Goal: Transaction & Acquisition: Obtain resource

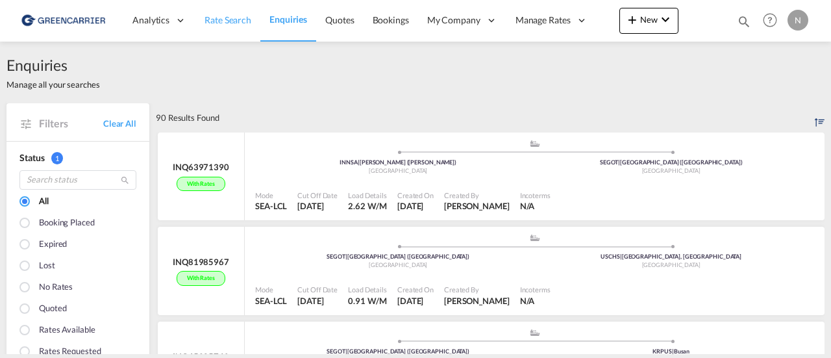
click at [230, 25] on span "Rate Search" at bounding box center [228, 19] width 47 height 11
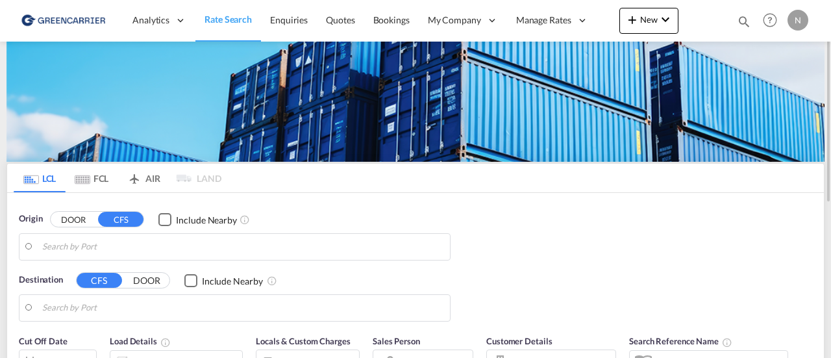
type input "SE-73394, Sala, [GEOGRAPHIC_DATA]"
type input "[GEOGRAPHIC_DATA], [GEOGRAPHIC_DATA], USCHS"
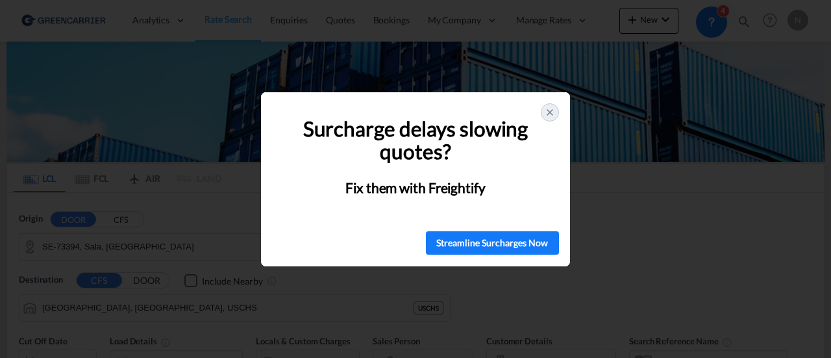
click at [548, 115] on icon at bounding box center [550, 112] width 10 height 10
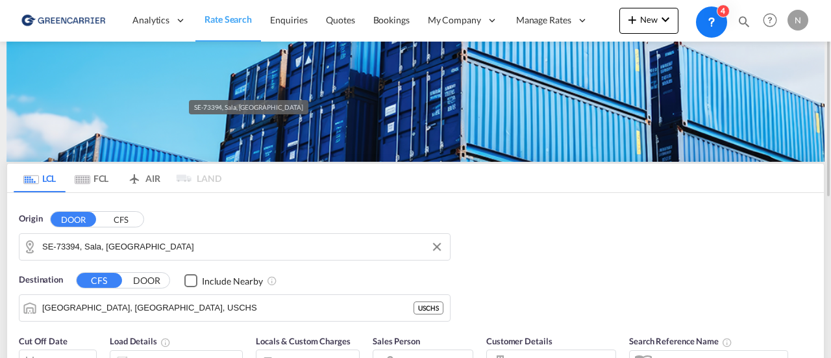
click at [154, 242] on input "SE-73394, Sala, [GEOGRAPHIC_DATA]" at bounding box center [242, 246] width 401 height 19
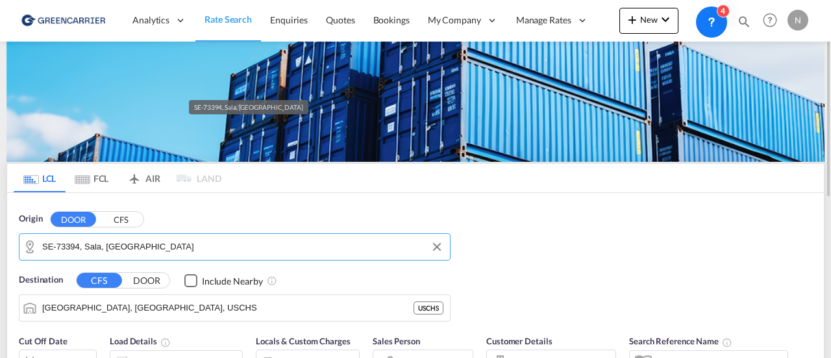
click at [154, 242] on input "SE-73394, Sala, [GEOGRAPHIC_DATA]" at bounding box center [242, 246] width 401 height 19
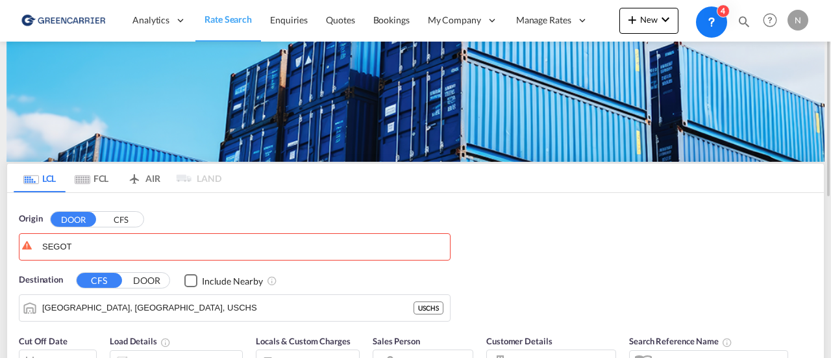
click at [109, 221] on button "CFS" at bounding box center [120, 219] width 45 height 15
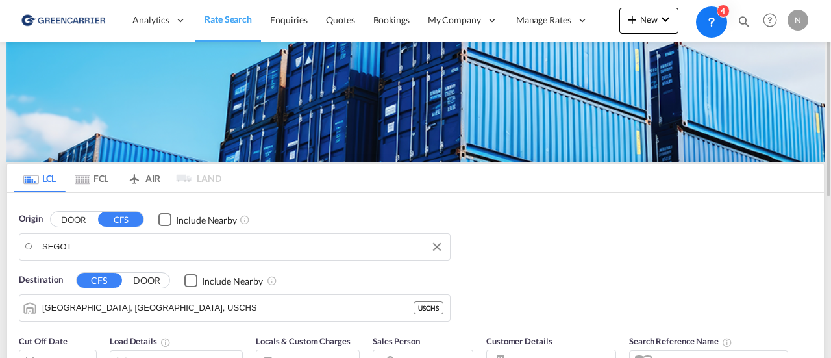
click at [103, 234] on md-input-container "SEGOT" at bounding box center [234, 247] width 430 height 26
click at [89, 247] on input "SEGOT" at bounding box center [242, 246] width 401 height 19
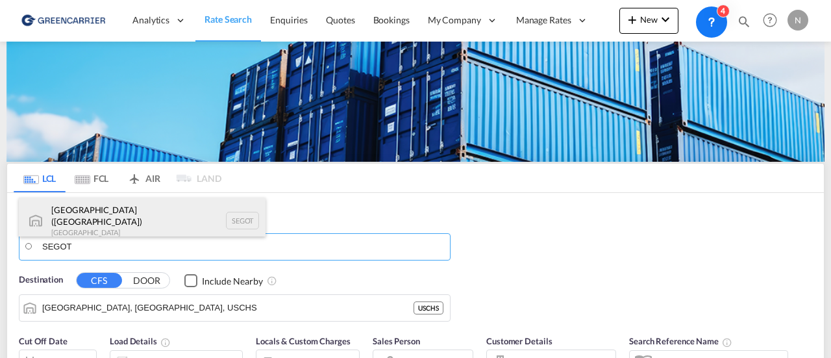
click at [96, 212] on div "[GEOGRAPHIC_DATA] ([GEOGRAPHIC_DATA]) [GEOGRAPHIC_DATA] SEGOT" at bounding box center [142, 220] width 247 height 47
type input "[GEOGRAPHIC_DATA] ([GEOGRAPHIC_DATA]), [GEOGRAPHIC_DATA]"
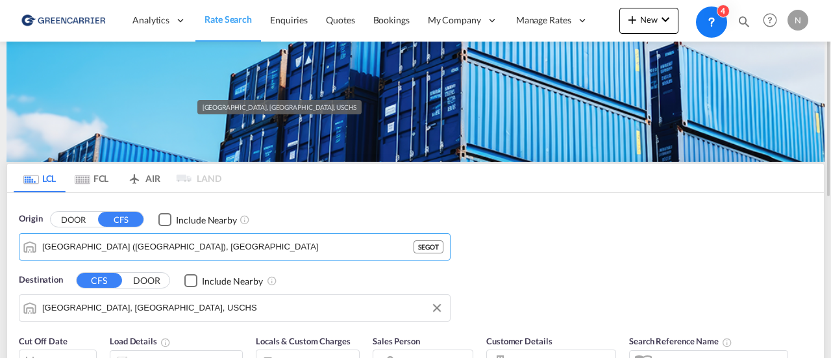
click at [87, 311] on input "[GEOGRAPHIC_DATA], [GEOGRAPHIC_DATA], USCHS" at bounding box center [242, 307] width 401 height 19
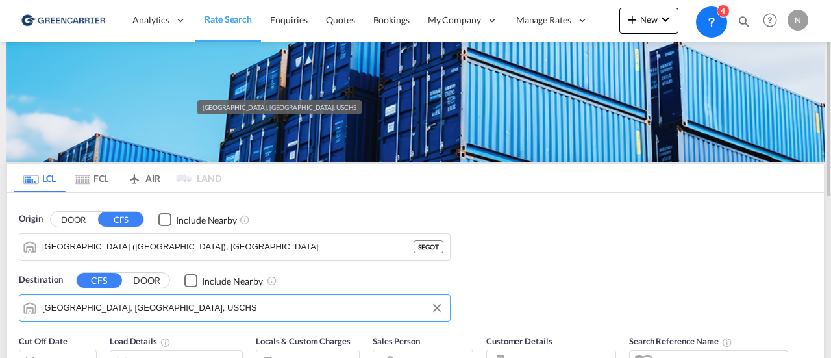
click at [87, 311] on input "[GEOGRAPHIC_DATA], [GEOGRAPHIC_DATA], USCHS" at bounding box center [242, 307] width 401 height 19
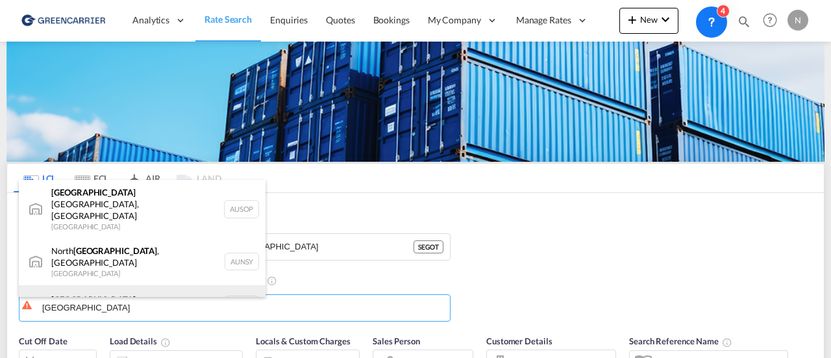
click at [192, 285] on div "[GEOGRAPHIC_DATA] [GEOGRAPHIC_DATA] AUSYD" at bounding box center [142, 304] width 247 height 39
type input "[GEOGRAPHIC_DATA], AUSYD"
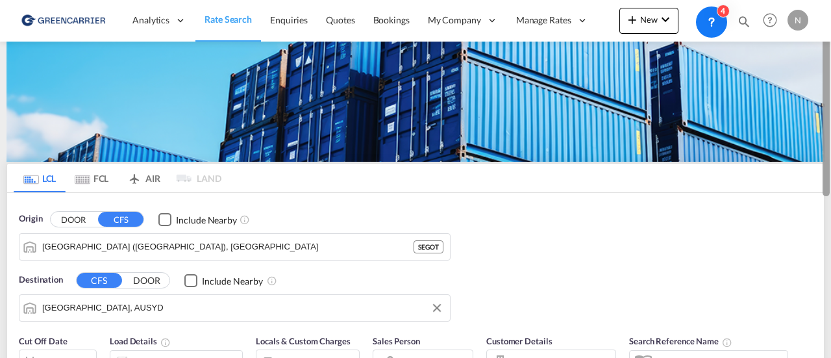
drag, startPoint x: 830, startPoint y: 166, endPoint x: 830, endPoint y: 249, distance: 83.1
click at [830, 249] on div at bounding box center [829, 179] width 3 height 353
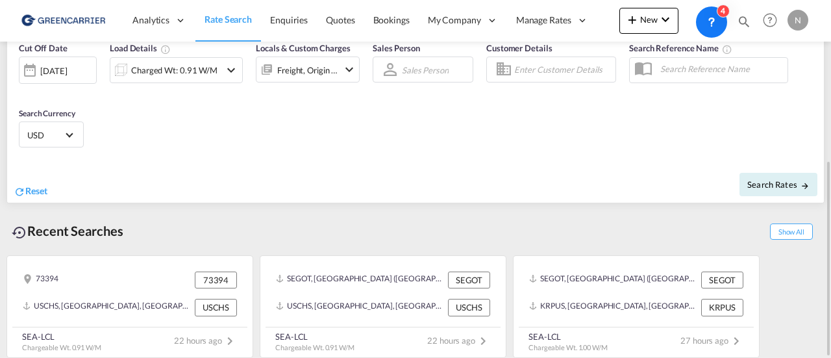
drag, startPoint x: 817, startPoint y: 238, endPoint x: 824, endPoint y: 198, distance: 40.8
click at [824, 198] on div "LCL FCL AIR LAND LCL FCL AIR LAND Origin DOOR CFS Include Nearby [GEOGRAPHIC_DA…" at bounding box center [415, 111] width 818 height 499
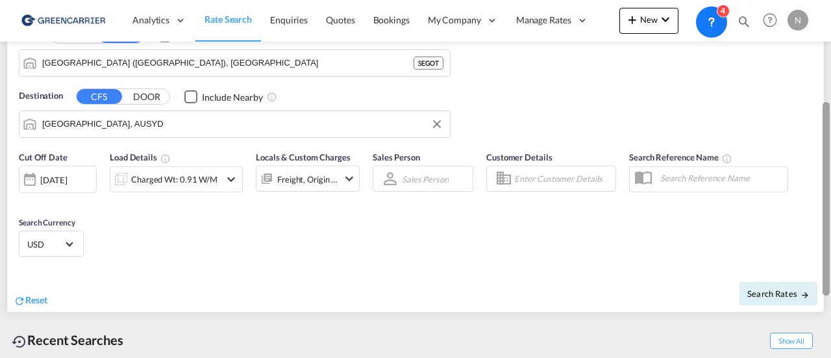
drag, startPoint x: 828, startPoint y: 184, endPoint x: 830, endPoint y: 125, distance: 59.1
click at [830, 125] on div at bounding box center [829, 179] width 3 height 353
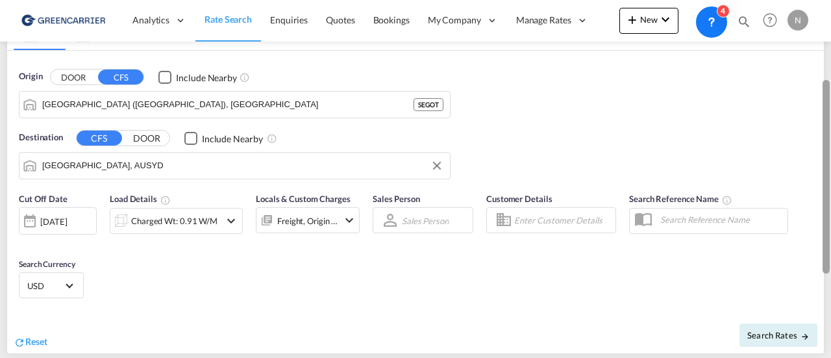
drag, startPoint x: 824, startPoint y: 253, endPoint x: 830, endPoint y: 171, distance: 82.0
click at [830, 171] on div at bounding box center [829, 179] width 3 height 353
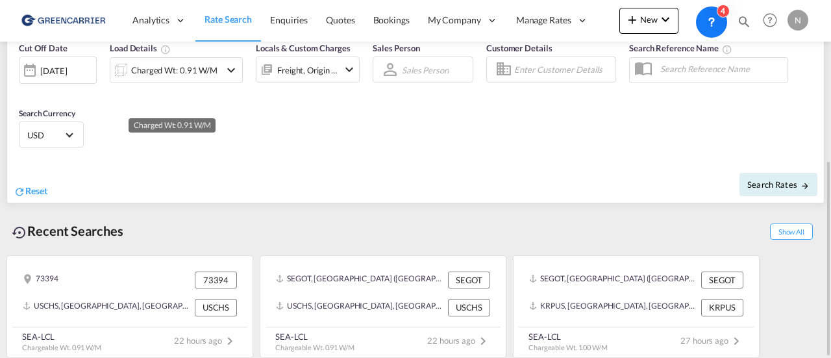
click at [184, 64] on div "Charged Wt: 0.91 W/M" at bounding box center [174, 70] width 86 height 18
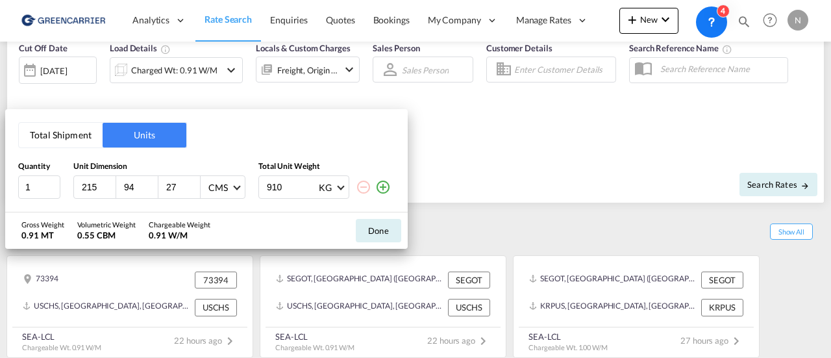
click at [86, 184] on input "215" at bounding box center [98, 187] width 35 height 12
type input "120"
type input "80"
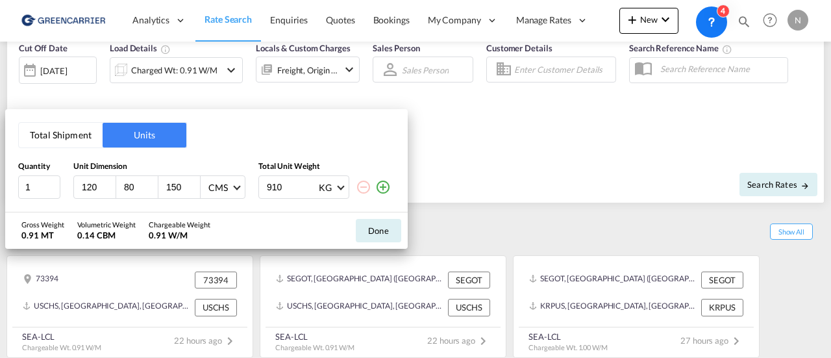
type input "150"
type input "2"
click at [370, 228] on button "Done" at bounding box center [378, 230] width 45 height 23
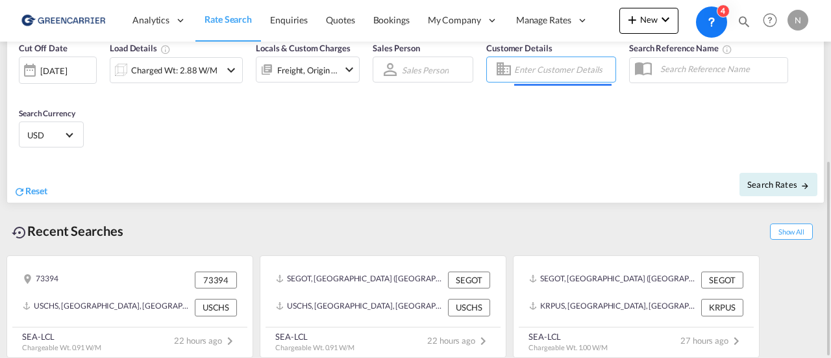
click at [552, 65] on input "Enter Customer Details" at bounding box center [562, 69] width 97 height 19
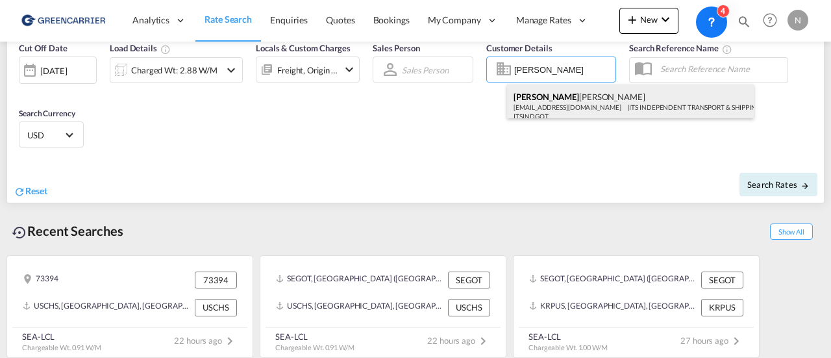
click at [553, 114] on div "[PERSON_NAME] [EMAIL_ADDRESS][DOMAIN_NAME] | ITS INDEPENDENT TRANSPORT & SHIPPI…" at bounding box center [630, 105] width 247 height 43
type input "ITS INDEPENDENT TRANSPORT & SHIPPING AB, [PERSON_NAME], [EMAIL_ADDRESS][DOMAIN_…"
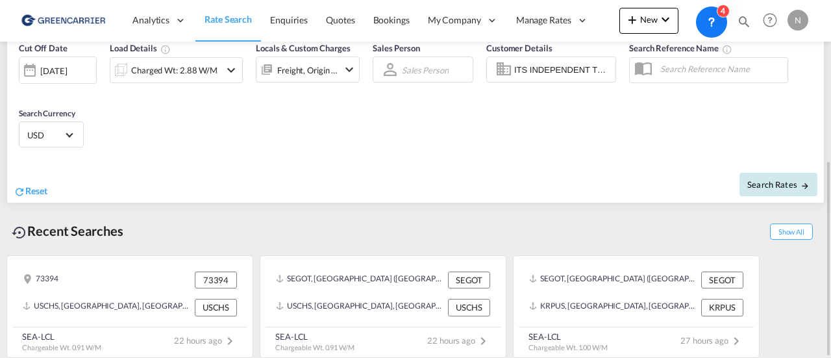
click at [758, 181] on span "Search Rates" at bounding box center [778, 184] width 62 height 10
type input "SEGOT to AUSYD / [DATE]"
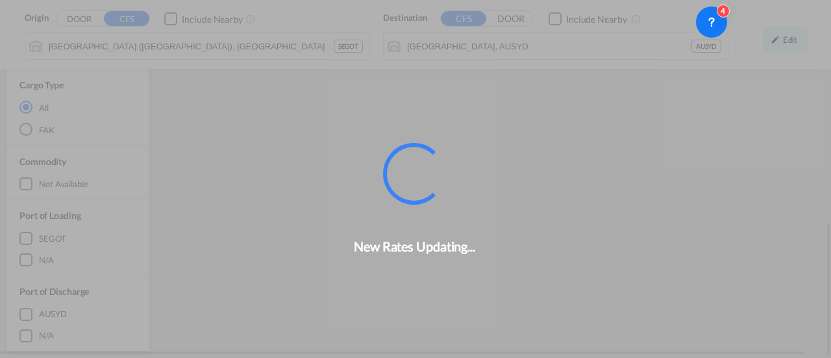
scroll to position [604, 0]
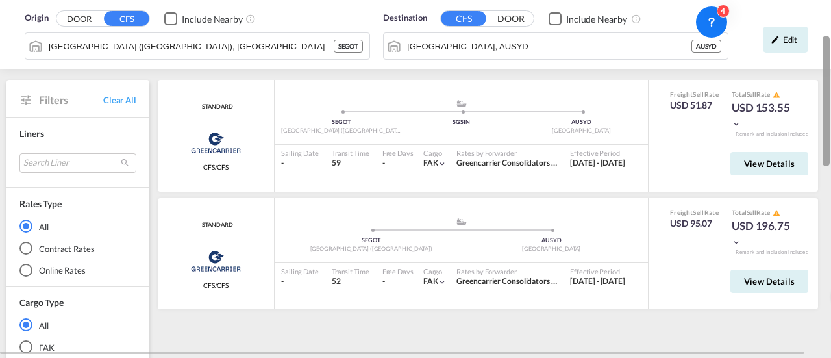
drag, startPoint x: 829, startPoint y: 242, endPoint x: 830, endPoint y: 54, distance: 187.6
click at [830, 54] on div at bounding box center [829, 179] width 3 height 353
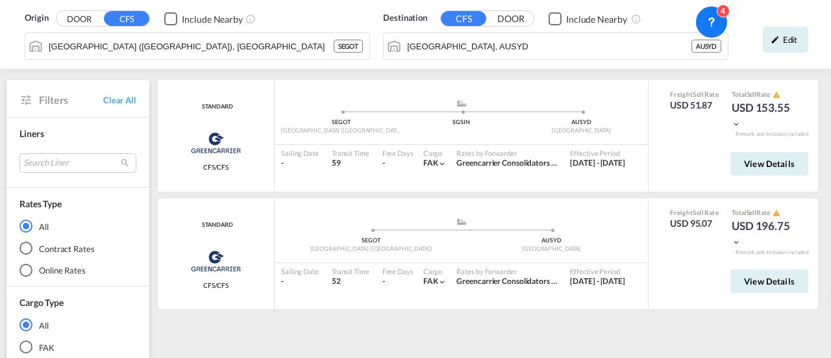
scroll to position [449, 0]
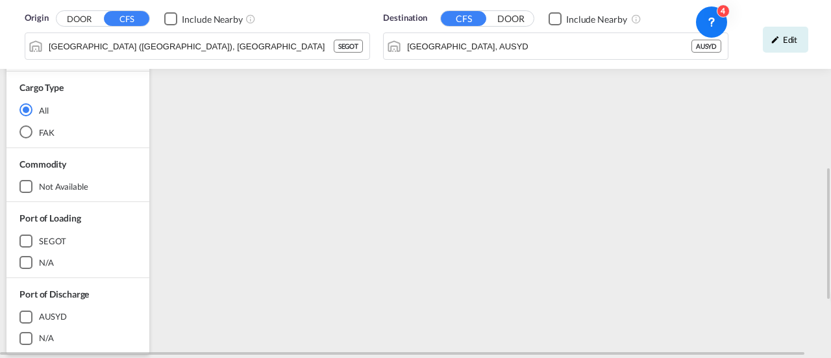
click at [821, 241] on div "STANDARD Greencarrier Consolidators CFS/CFS added by you .a{fill:#aaa8ad;} .a{f…" at bounding box center [490, 111] width 669 height 779
drag, startPoint x: 830, startPoint y: 237, endPoint x: 830, endPoint y: 141, distance: 96.1
click at [830, 141] on div at bounding box center [829, 179] width 3 height 353
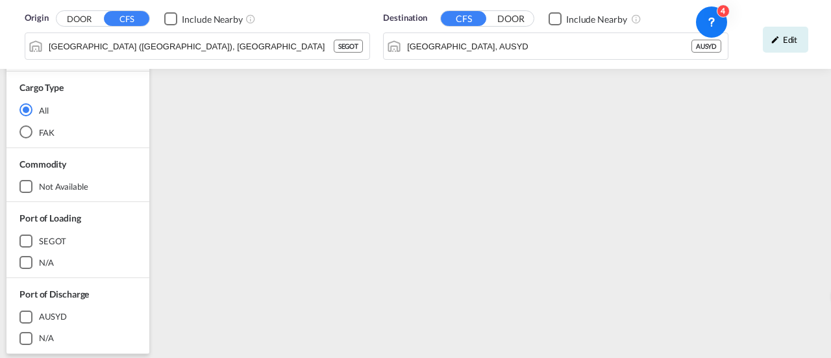
scroll to position [92, 0]
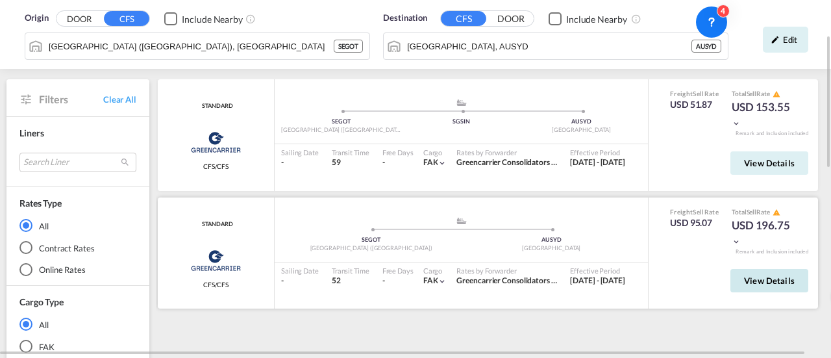
click at [771, 280] on span "View Details" at bounding box center [769, 280] width 51 height 10
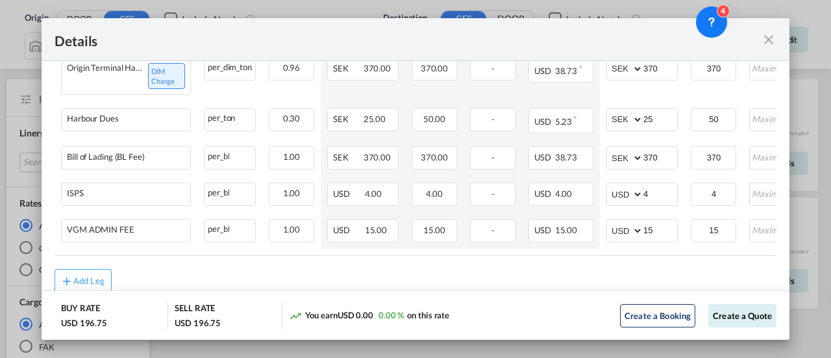
scroll to position [547, 0]
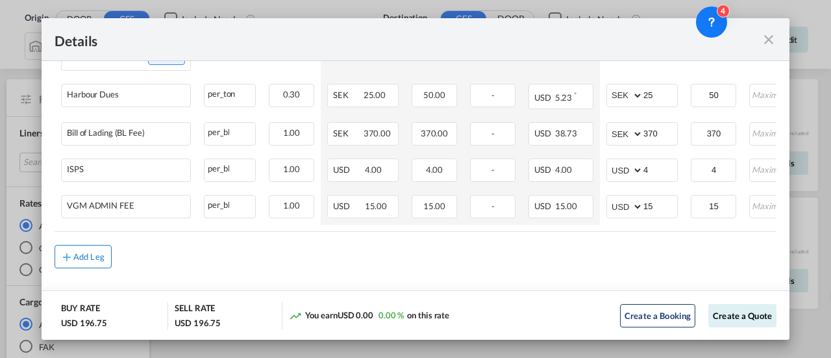
click at [81, 258] on div "Add Leg" at bounding box center [88, 257] width 31 height 8
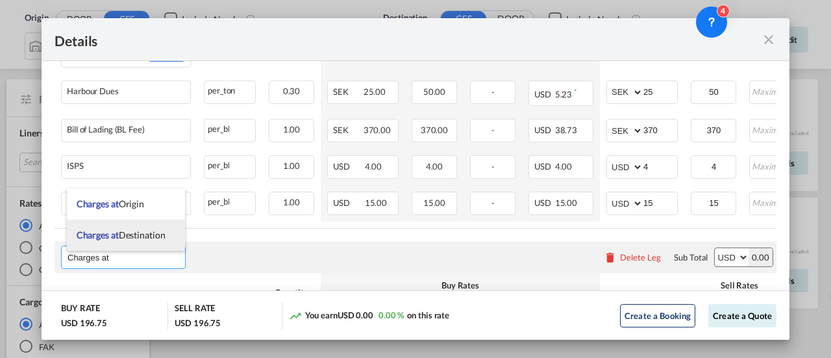
click at [132, 232] on span "Charges at Destination" at bounding box center [121, 234] width 89 height 11
type input "Charges at Destination"
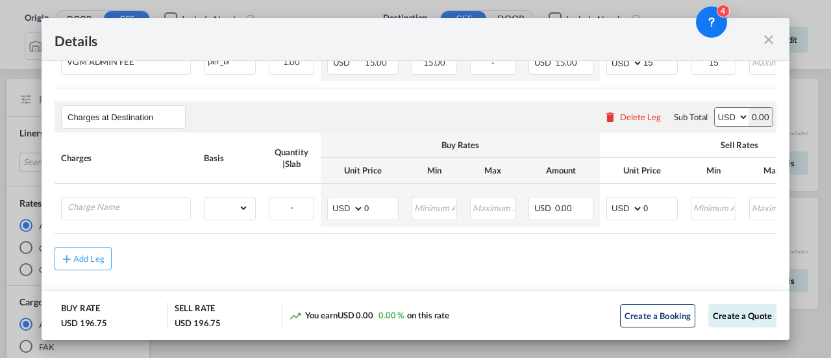
scroll to position [686, 0]
click at [121, 216] on input "Charge Name" at bounding box center [129, 208] width 123 height 19
click at [635, 123] on div "Delete Leg" at bounding box center [640, 118] width 41 height 10
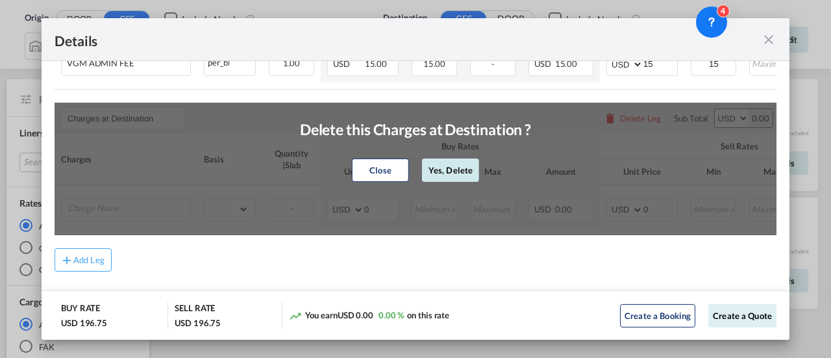
click at [442, 176] on button "Yes, Delete" at bounding box center [450, 169] width 57 height 23
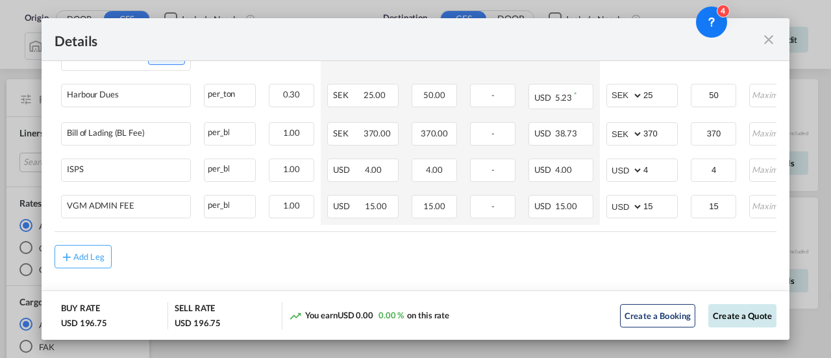
click at [736, 314] on button "Create a Quote" at bounding box center [742, 315] width 68 height 23
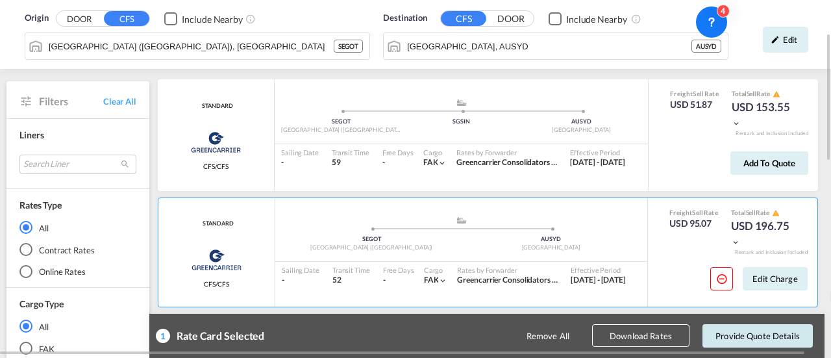
click at [754, 338] on button "Provide Quote Details" at bounding box center [758, 335] width 110 height 23
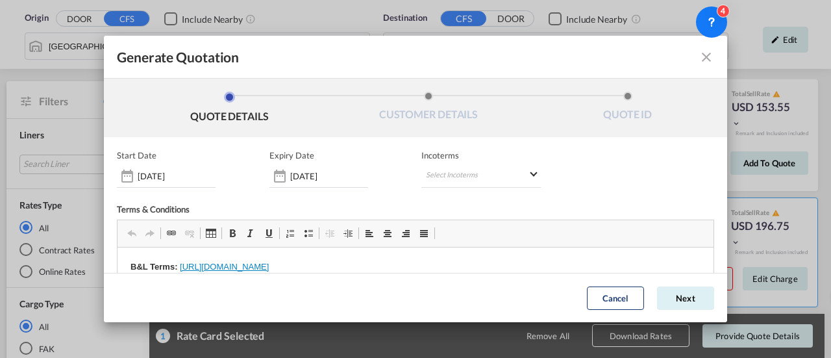
scroll to position [0, 0]
click at [473, 177] on md-select "Select Incoterms CIP - export Carriage and Insurance Paid to CIF - import Cost,…" at bounding box center [480, 175] width 119 height 23
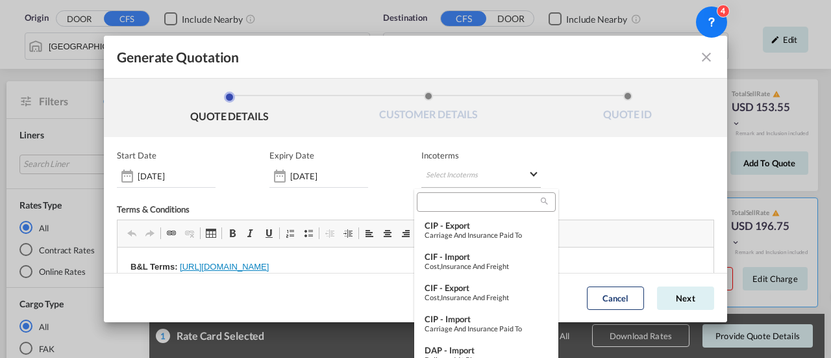
type md-option "[object Object]"
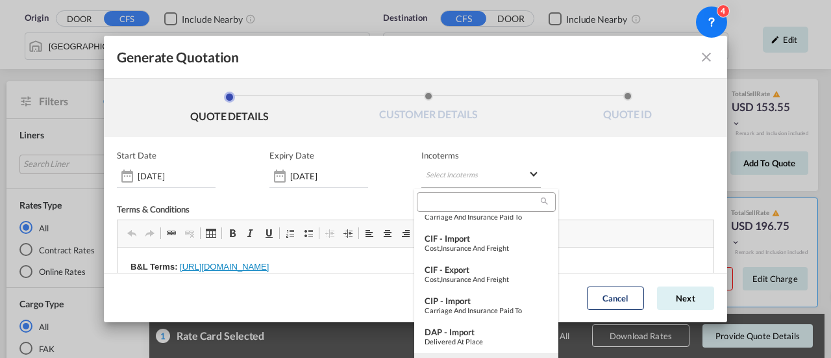
type md-option "[object Object]"
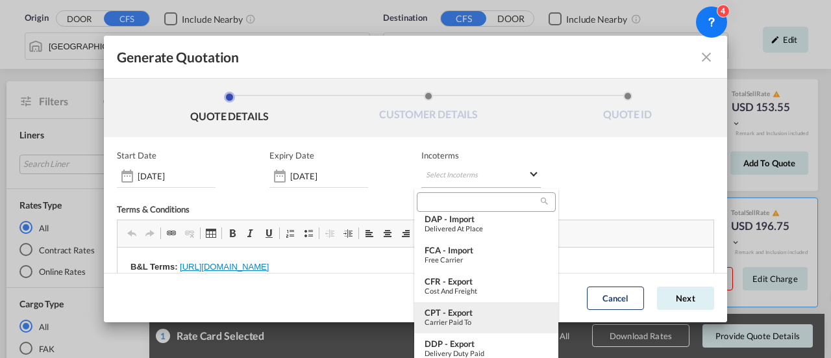
type md-option "[object Object]"
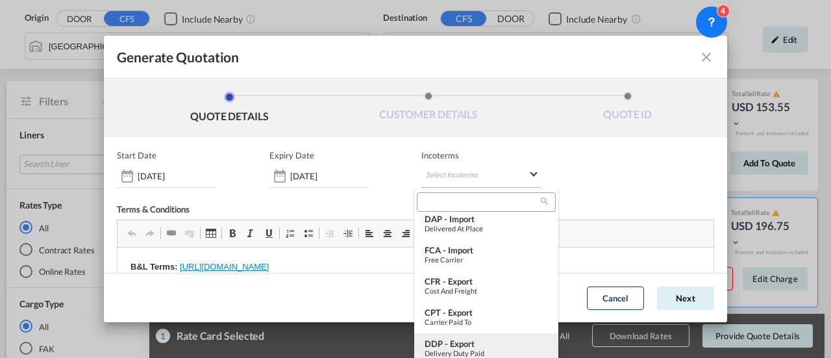
type md-option "[object Object]"
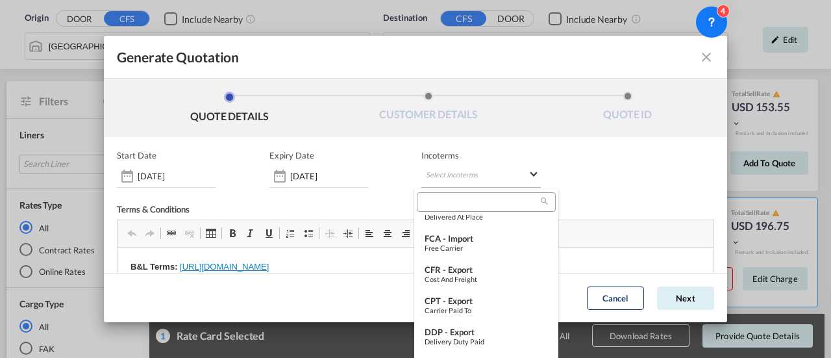
type md-option "[object Object]"
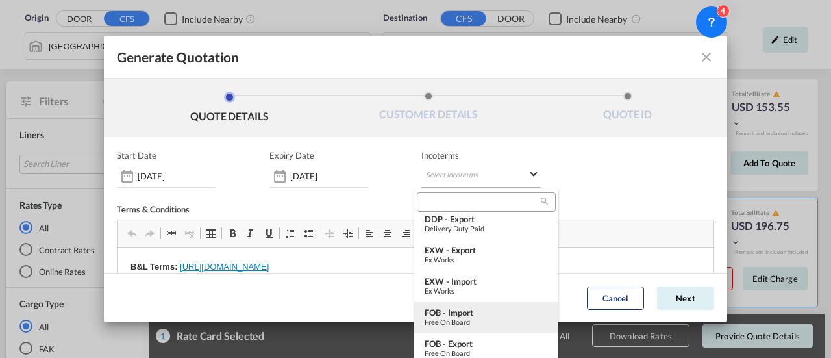
type md-option "[object Object]"
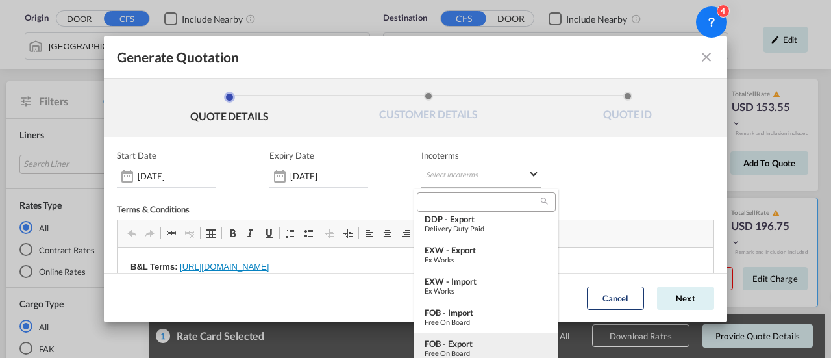
type md-option "[object Object]"
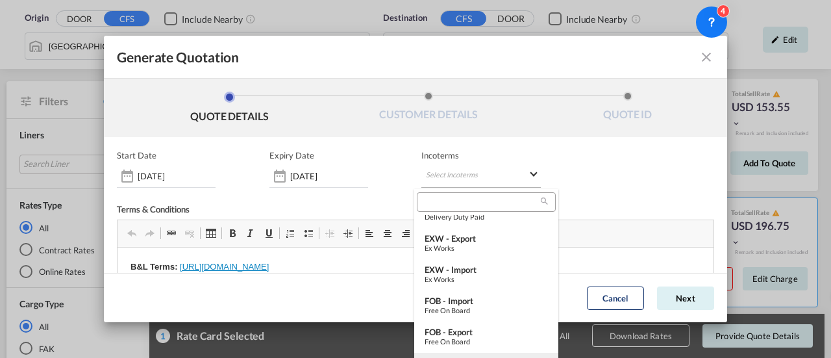
type md-option "[object Object]"
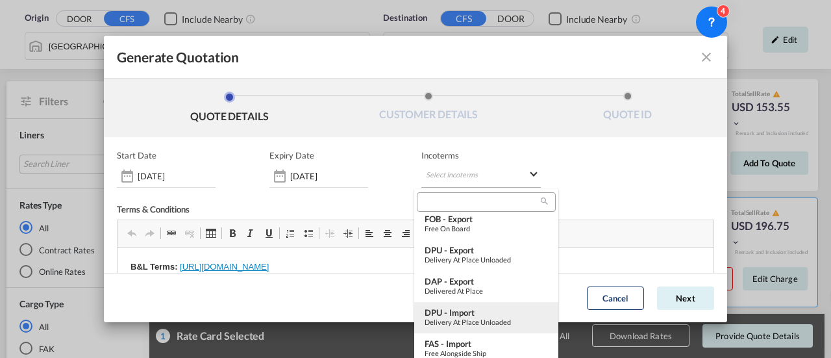
type md-option "[object Object]"
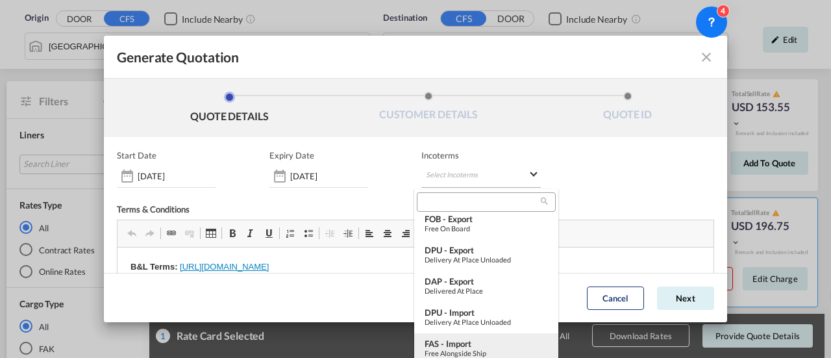
type md-option "[object Object]"
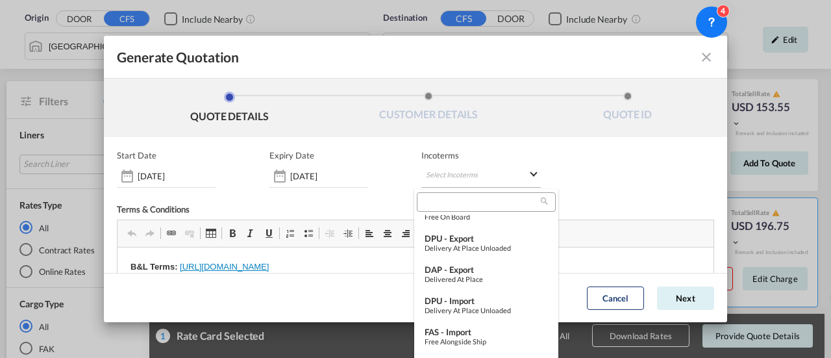
type md-option "[object Object]"
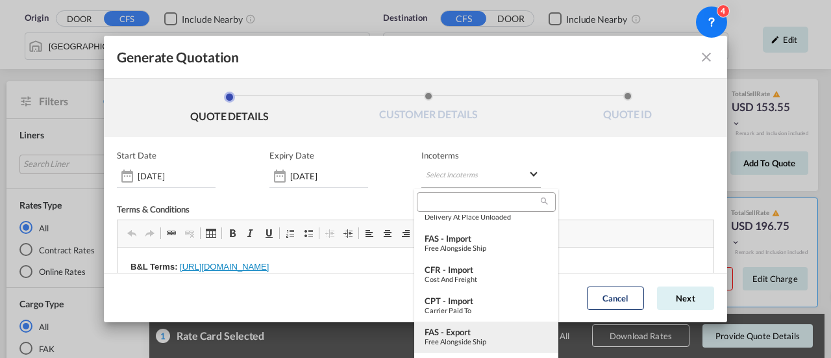
type md-option "[object Object]"
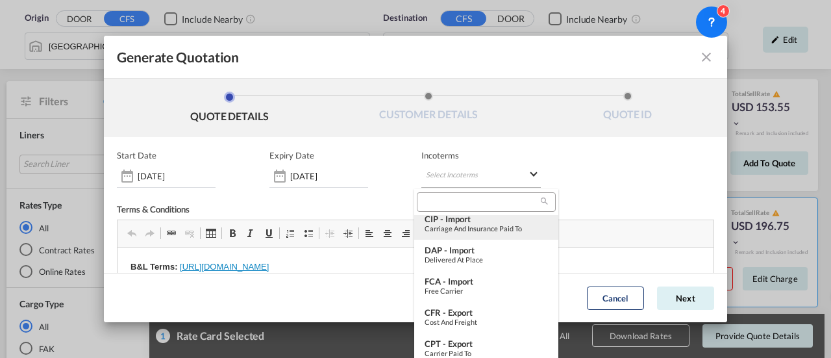
type md-option "[object Object]"
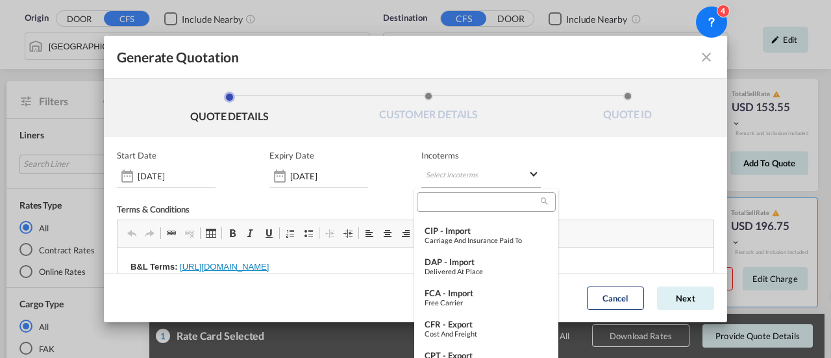
type md-option "[object Object]"
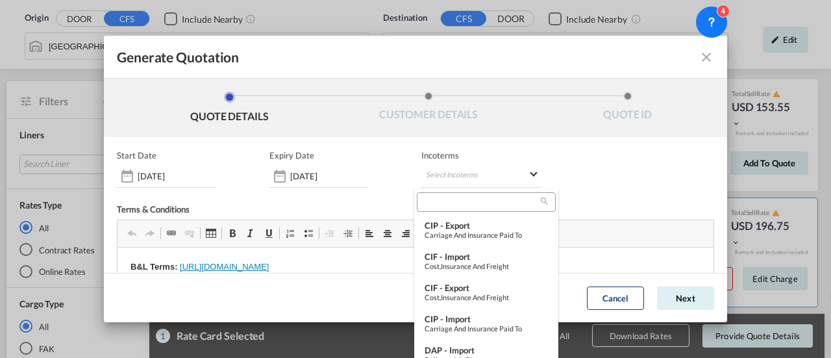
click at [451, 202] on input "search" at bounding box center [481, 202] width 120 height 12
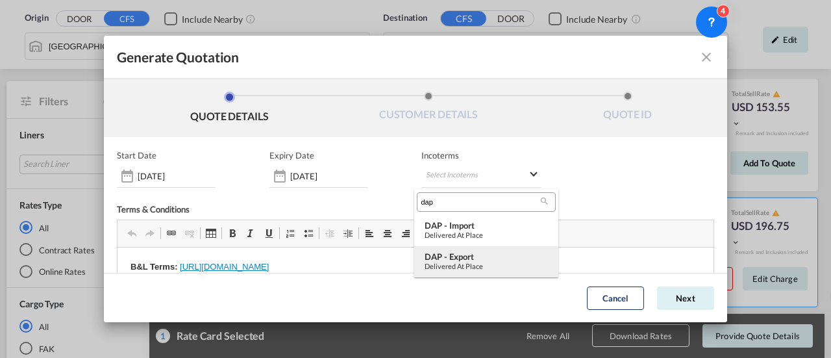
type input "dap"
click at [448, 259] on div "DAP - export" at bounding box center [486, 256] width 123 height 10
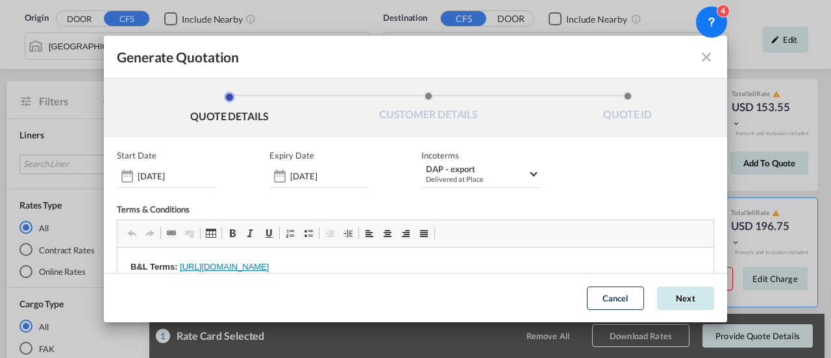
click at [661, 306] on button "Next" at bounding box center [685, 297] width 57 height 23
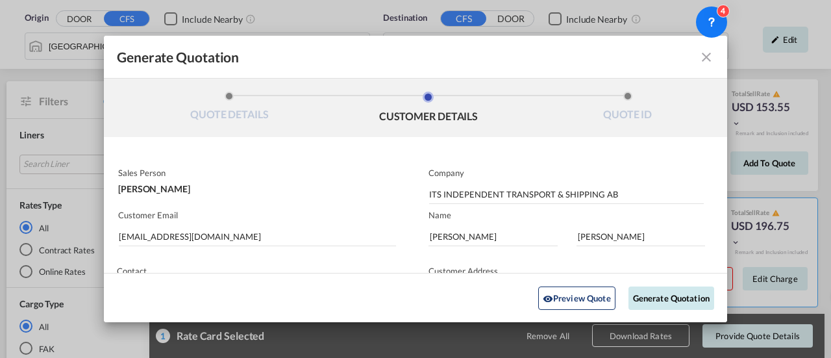
click at [661, 306] on button "Generate Quotation" at bounding box center [671, 297] width 86 height 23
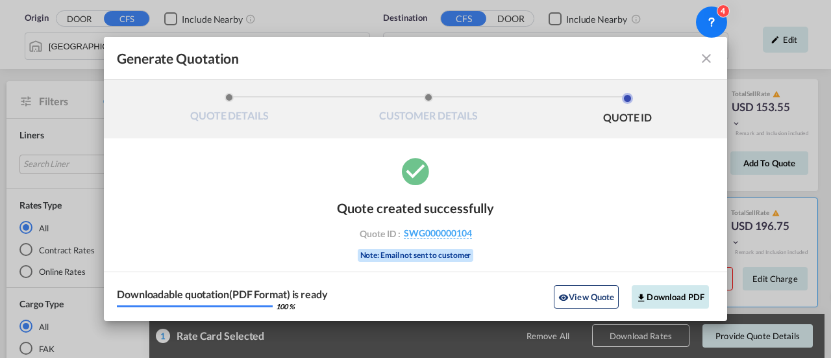
click at [671, 297] on button "Download PDF" at bounding box center [670, 296] width 77 height 23
